Goal: Check status

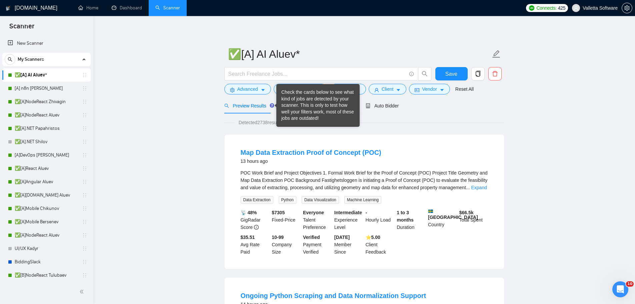
click at [289, 105] on div "Check the cards below to see what kind of jobs are detected by your scanner. Th…" at bounding box center [317, 105] width 73 height 33
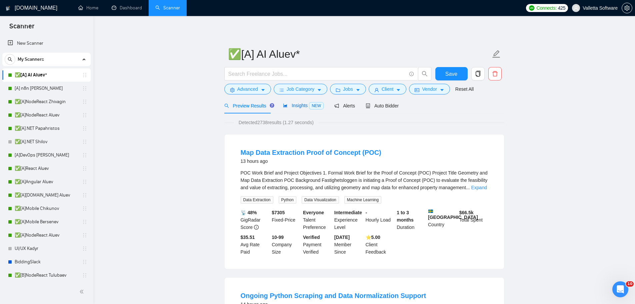
click at [298, 109] on div "Insights NEW" at bounding box center [303, 106] width 41 height 8
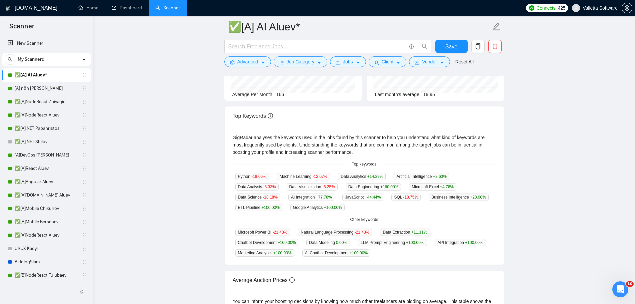
scroll to position [100, 0]
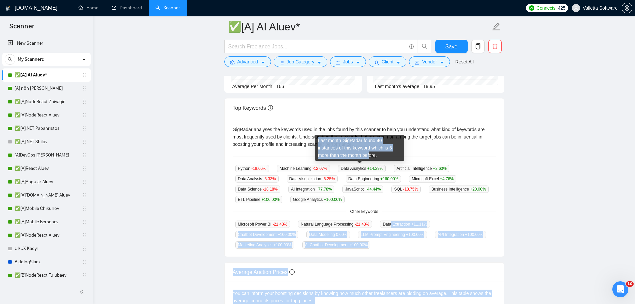
drag, startPoint x: 353, startPoint y: 161, endPoint x: 387, endPoint y: 222, distance: 69.4
click at [387, 204] on body "Scanner New Scanner My Scanners ✅[A] AI Aluev* [A] n8n Chizhevskii ✅[A]NodeReac…" at bounding box center [317, 52] width 635 height 304
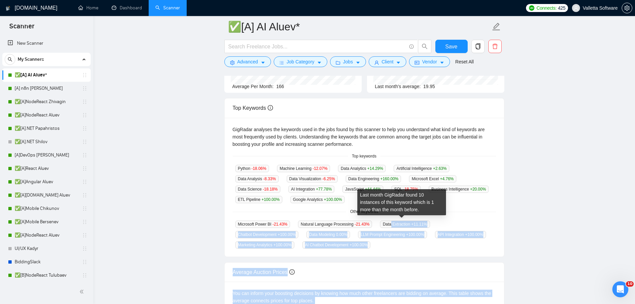
click at [397, 240] on div "Microsoft Power BI -21.43 % Natural Language Processing -21.43 % Data Extractio…" at bounding box center [364, 234] width 263 height 28
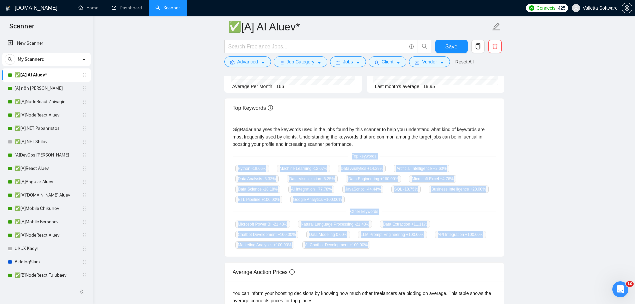
copy div "Top keywords Python -18.06 % Machine Learning -12.07 % Data Analytics +14.29 % …"
drag, startPoint x: 373, startPoint y: 244, endPoint x: 344, endPoint y: 156, distance: 92.8
click at [344, 156] on div "GigRadar analyses the keywords used in the jobs found by this scanner to help y…" at bounding box center [364, 187] width 279 height 139
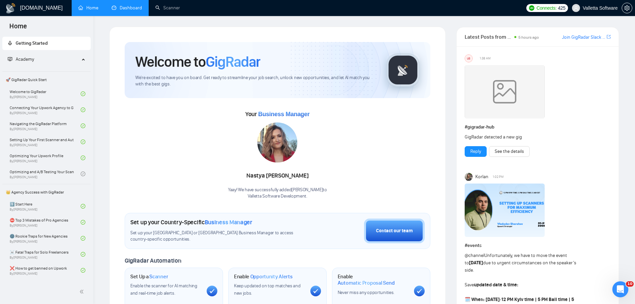
click at [118, 10] on link "Dashboard" at bounding box center [127, 8] width 30 height 6
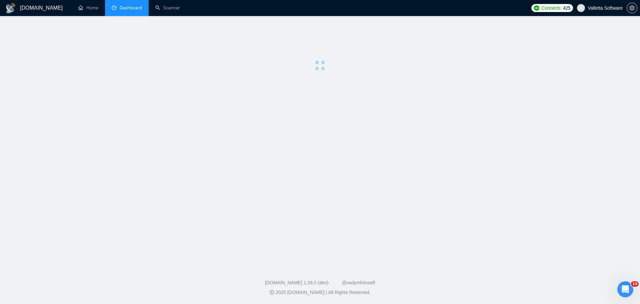
click at [617, 284] on div "GigRadar.io 1.26.0 (dev) @vadymhimself" at bounding box center [319, 282] width 629 height 7
click at [622, 286] on icon "Открыть службу сообщений Intercom" at bounding box center [624, 288] width 11 height 11
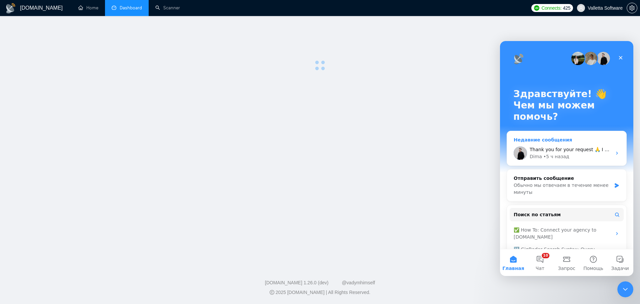
click at [565, 159] on div "• 5 ч назад" at bounding box center [556, 156] width 26 height 7
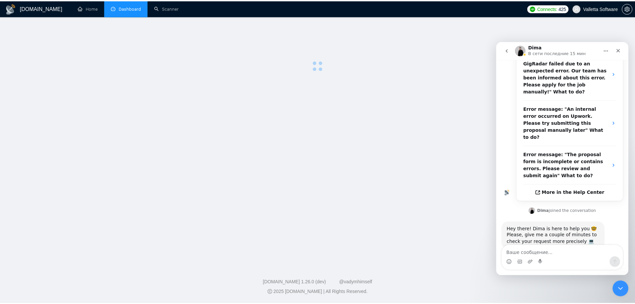
scroll to position [205, 0]
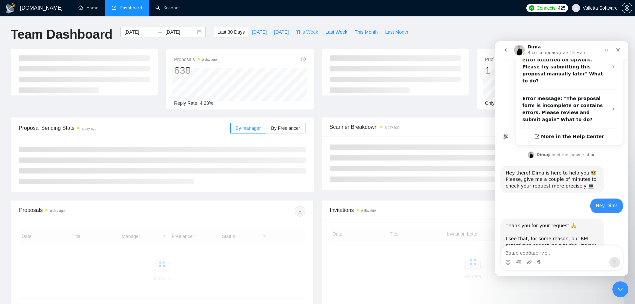
click at [303, 31] on span "This Week" at bounding box center [307, 31] width 22 height 7
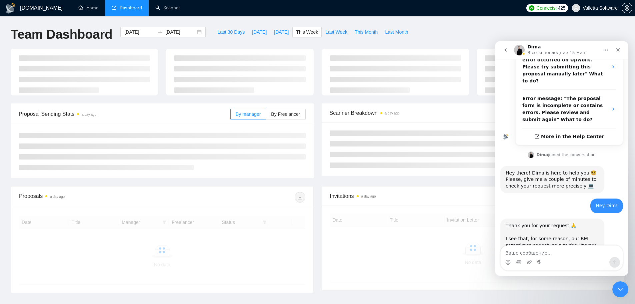
type input "2025-09-01"
type input "2025-09-07"
